Goal: Task Accomplishment & Management: Use online tool/utility

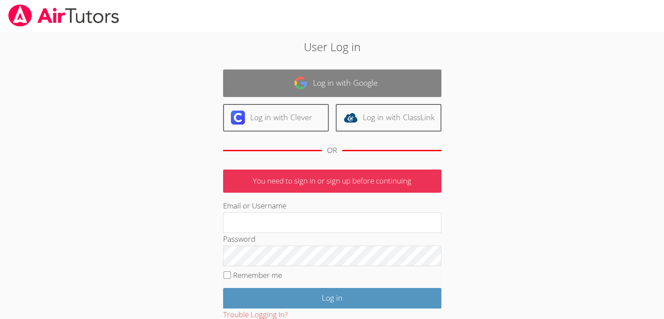
click at [391, 94] on link "Log in with Google" at bounding box center [332, 83] width 218 height 28
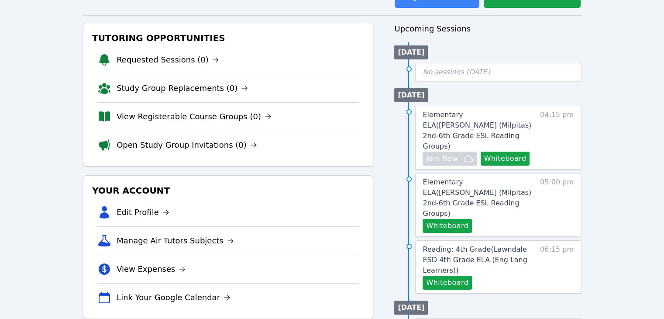
scroll to position [84, 0]
click at [507, 110] on span "Elementary ELA ( [PERSON_NAME] (Milpitas) 2nd-6th Grade ESL Reading Groups )" at bounding box center [477, 130] width 109 height 40
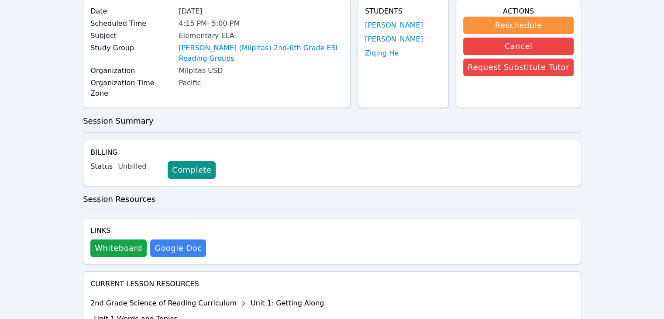
scroll to position [75, 0]
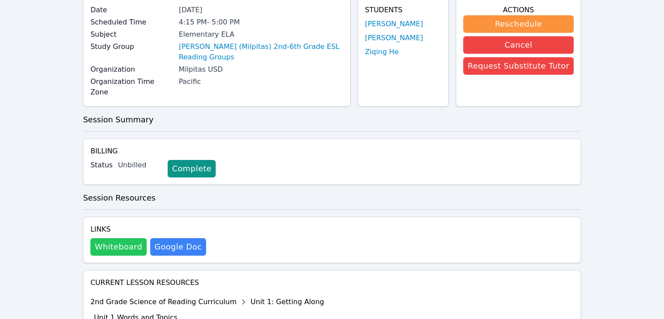
click at [112, 239] on button "Whiteboard" at bounding box center [118, 246] width 56 height 17
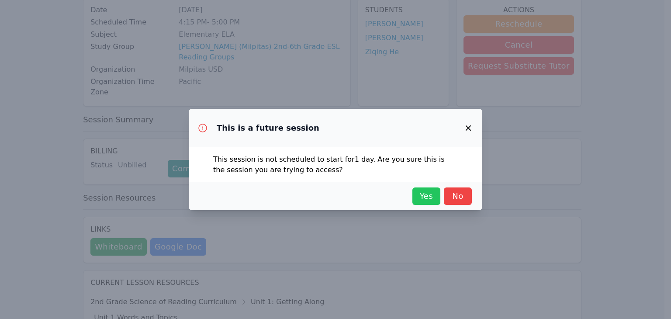
click at [428, 193] on span "Yes" at bounding box center [425, 196] width 19 height 12
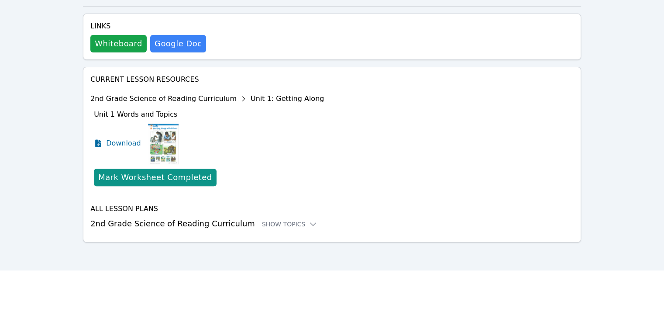
scroll to position [218, 0]
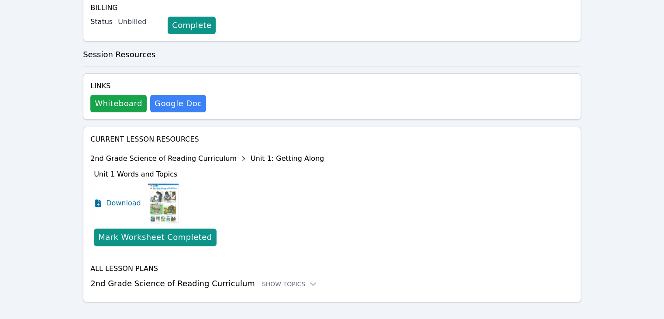
click at [157, 187] on img at bounding box center [163, 203] width 31 height 44
click at [125, 198] on span "Download" at bounding box center [125, 203] width 39 height 10
click at [276, 279] on div "Show Topics" at bounding box center [290, 283] width 56 height 9
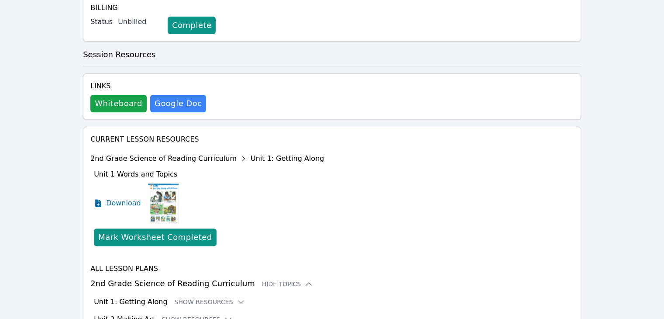
scroll to position [324, 0]
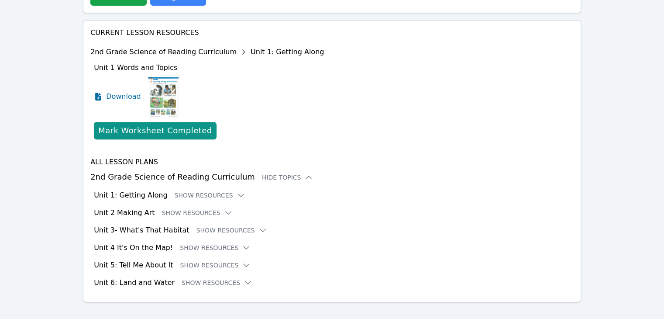
click at [206, 190] on div "Unit 1: Getting Along Show Resources" at bounding box center [334, 195] width 480 height 10
click at [208, 191] on button "Show Resources" at bounding box center [210, 195] width 71 height 9
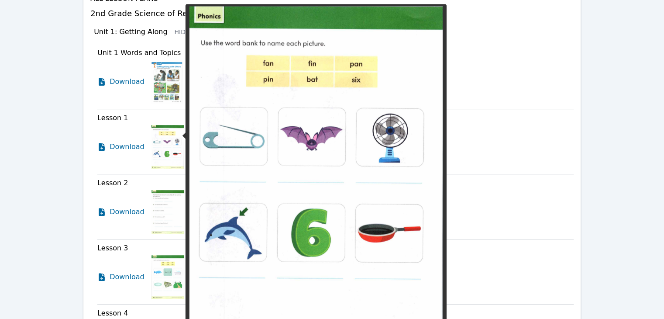
scroll to position [493, 0]
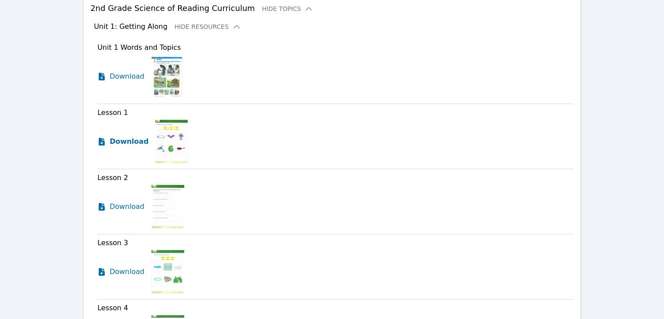
click at [135, 136] on span "Download" at bounding box center [129, 141] width 39 height 10
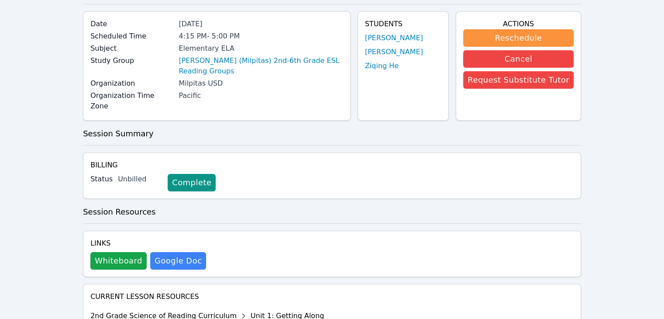
scroll to position [0, 0]
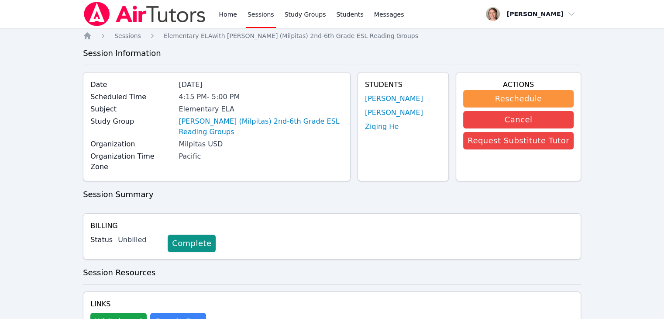
click at [251, 16] on link "Sessions" at bounding box center [261, 14] width 30 height 28
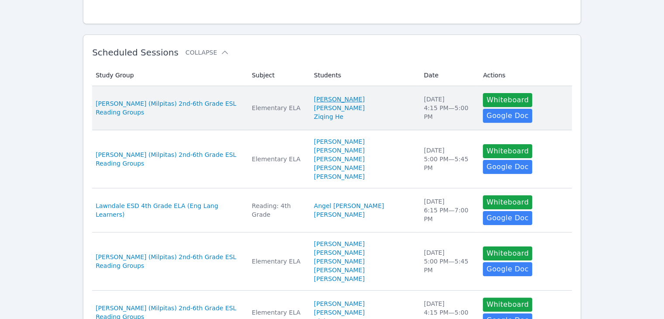
scroll to position [123, 0]
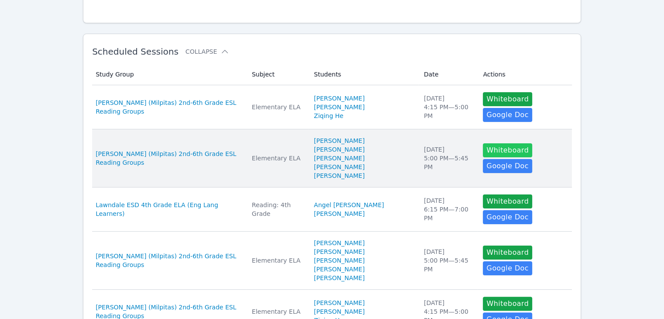
click at [493, 153] on button "Whiteboard" at bounding box center [507, 150] width 49 height 14
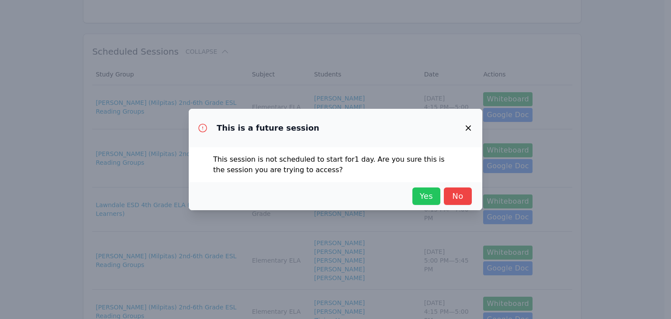
click at [426, 197] on span "Yes" at bounding box center [425, 196] width 19 height 12
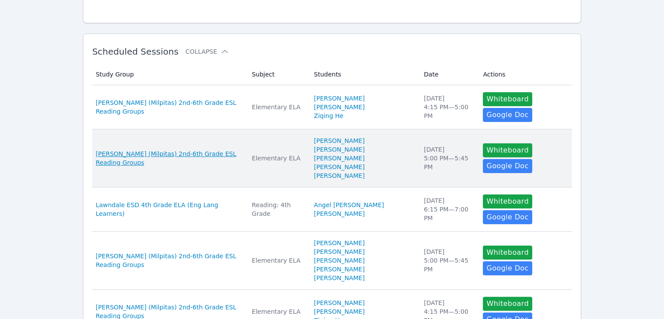
click at [227, 155] on span "[PERSON_NAME] (Milpitas) 2nd-6th Grade ESL Reading Groups" at bounding box center [169, 157] width 146 height 17
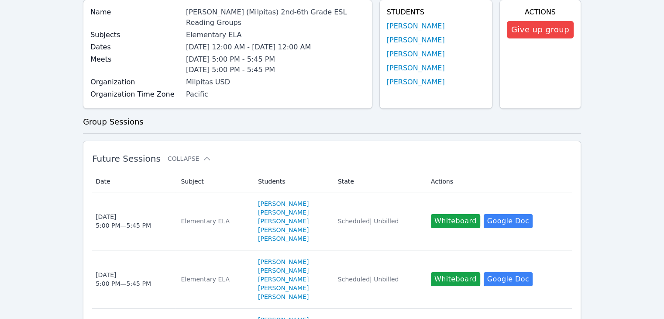
scroll to position [129, 0]
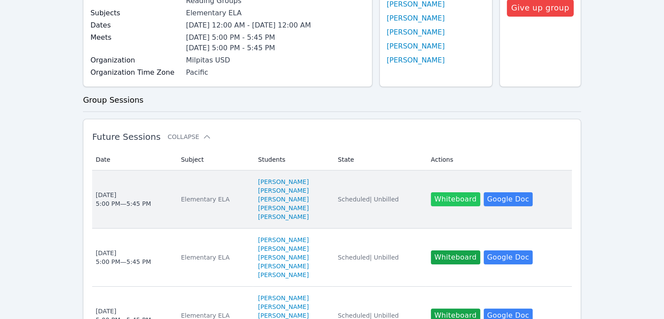
click at [445, 193] on button "Whiteboard" at bounding box center [455, 199] width 49 height 14
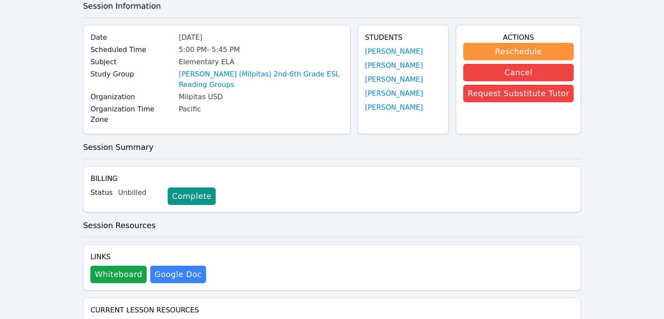
scroll to position [78, 0]
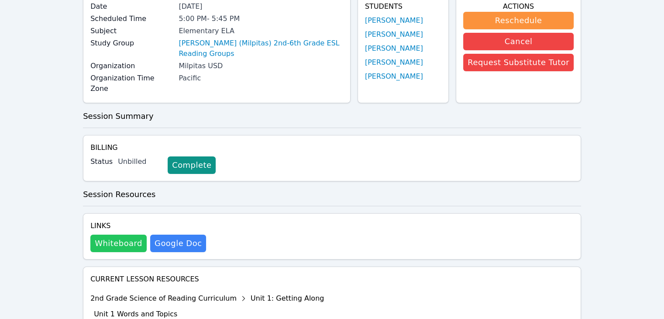
click at [110, 234] on button "Whiteboard" at bounding box center [118, 242] width 56 height 17
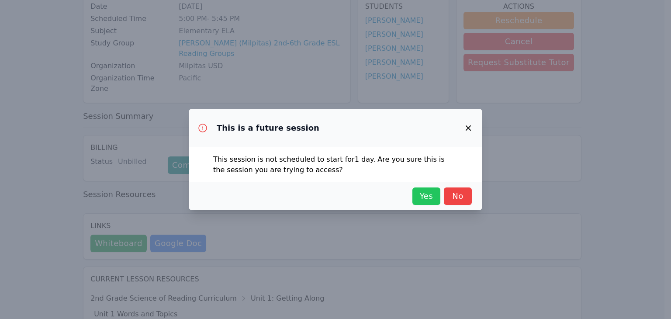
click at [420, 194] on span "Yes" at bounding box center [425, 196] width 19 height 12
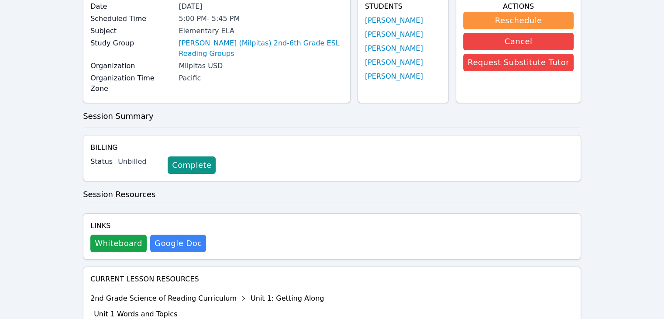
scroll to position [0, 0]
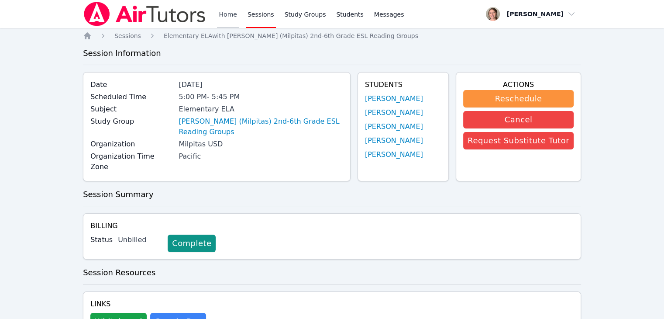
click at [226, 15] on link "Home" at bounding box center [227, 14] width 21 height 28
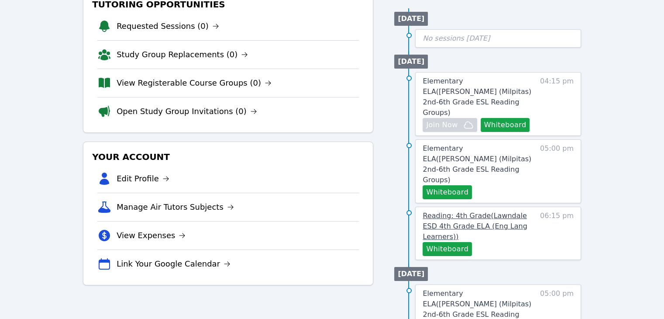
scroll to position [118, 0]
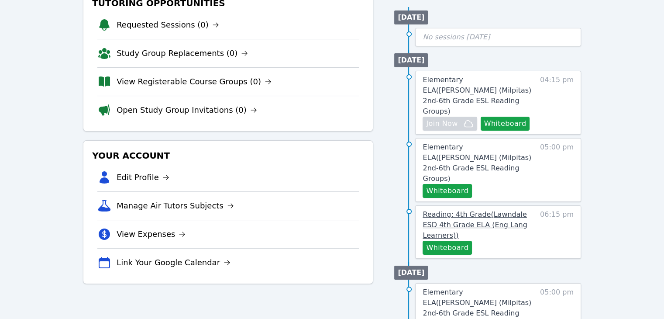
click at [496, 210] on span "Reading: 4th Grade ( Lawndale ESD 4th Grade ELA (Eng Lang Learners) )" at bounding box center [475, 224] width 104 height 29
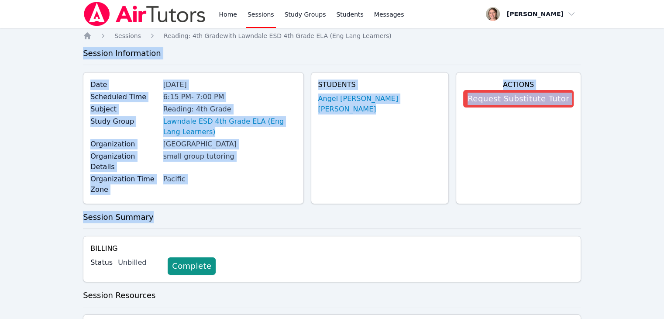
drag, startPoint x: 204, startPoint y: 191, endPoint x: 235, endPoint y: 61, distance: 133.3
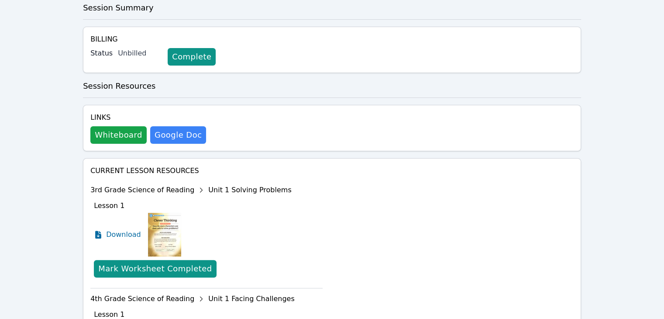
scroll to position [210, 0]
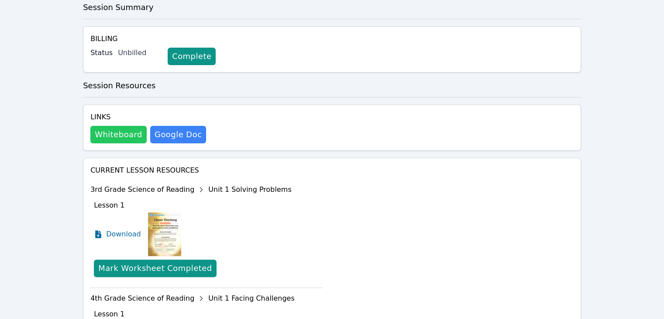
click at [103, 126] on button "Whiteboard" at bounding box center [118, 134] width 56 height 17
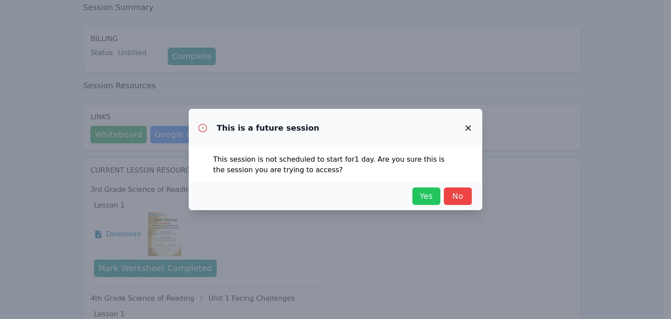
click at [427, 194] on span "Yes" at bounding box center [425, 196] width 19 height 12
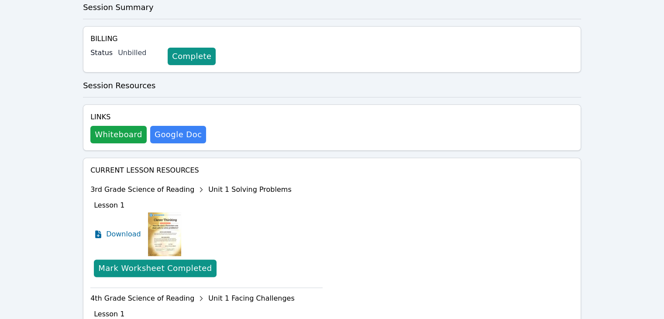
scroll to position [0, 0]
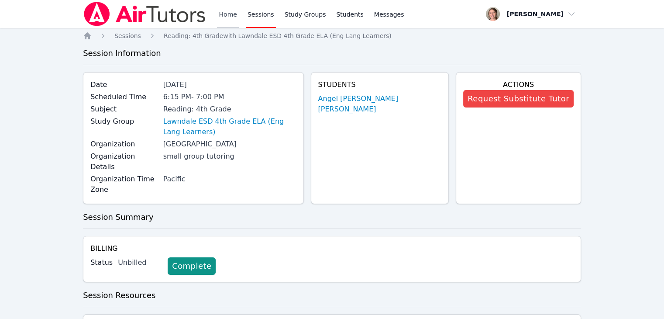
click at [231, 16] on link "Home" at bounding box center [227, 14] width 21 height 28
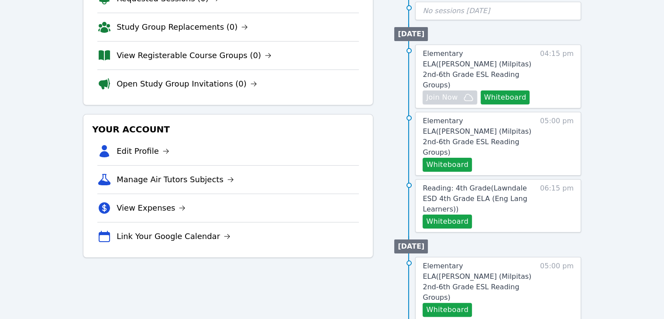
scroll to position [147, 0]
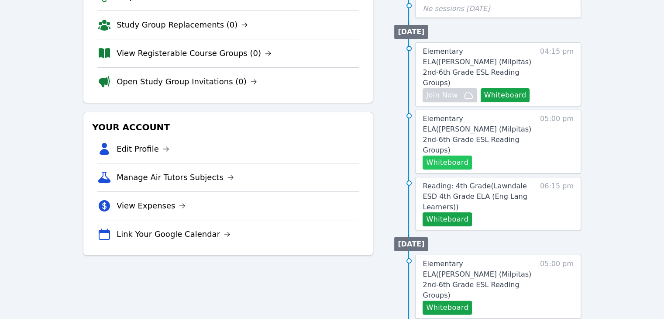
click at [454, 155] on button "Whiteboard" at bounding box center [447, 162] width 49 height 14
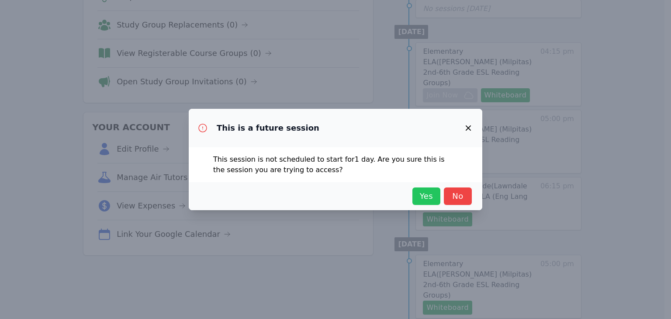
click at [419, 195] on span "Yes" at bounding box center [425, 196] width 19 height 12
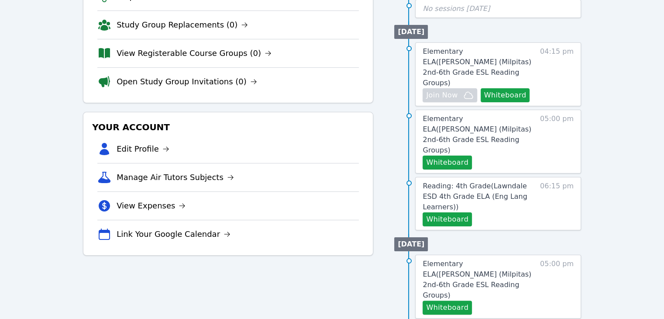
scroll to position [0, 0]
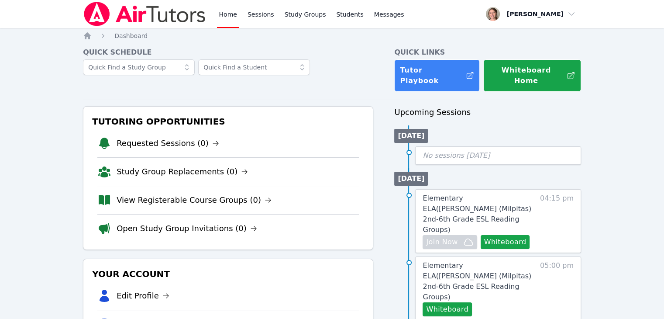
click at [227, 14] on link "Home" at bounding box center [227, 14] width 21 height 28
click at [229, 14] on link "Home" at bounding box center [227, 14] width 21 height 28
